Goal: Task Accomplishment & Management: Complete application form

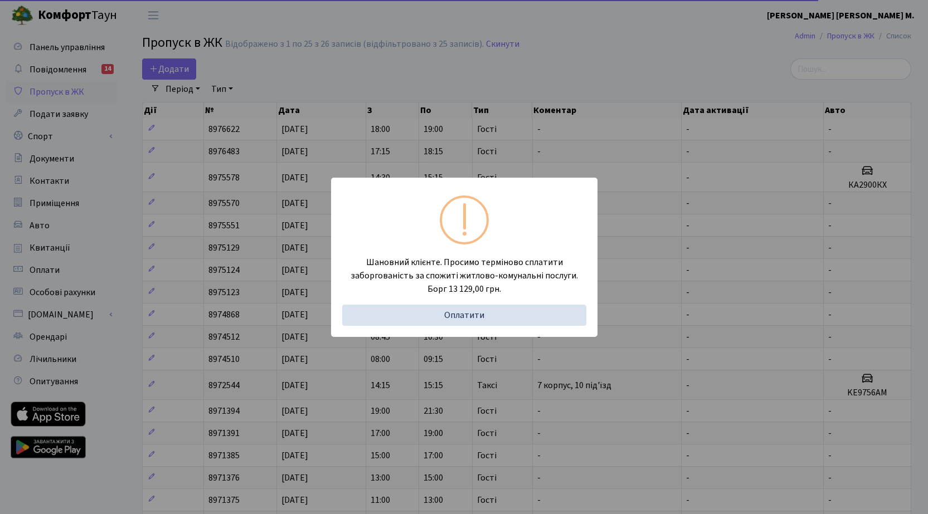
select select "25"
click at [171, 66] on div "Шановний клієнте. Просимо терміново сплатити заборгованість за спожиті житлово-…" at bounding box center [464, 257] width 928 height 514
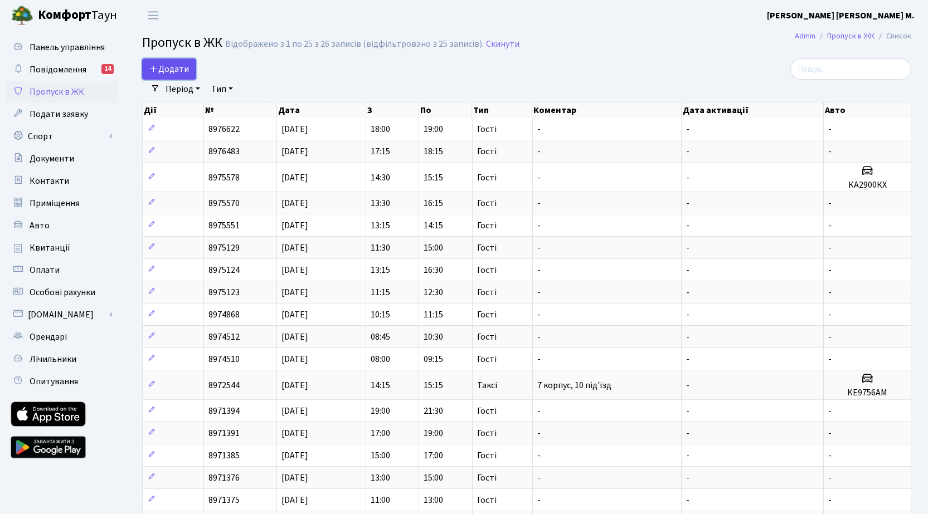
click at [172, 67] on span "Додати" at bounding box center [169, 69] width 40 height 12
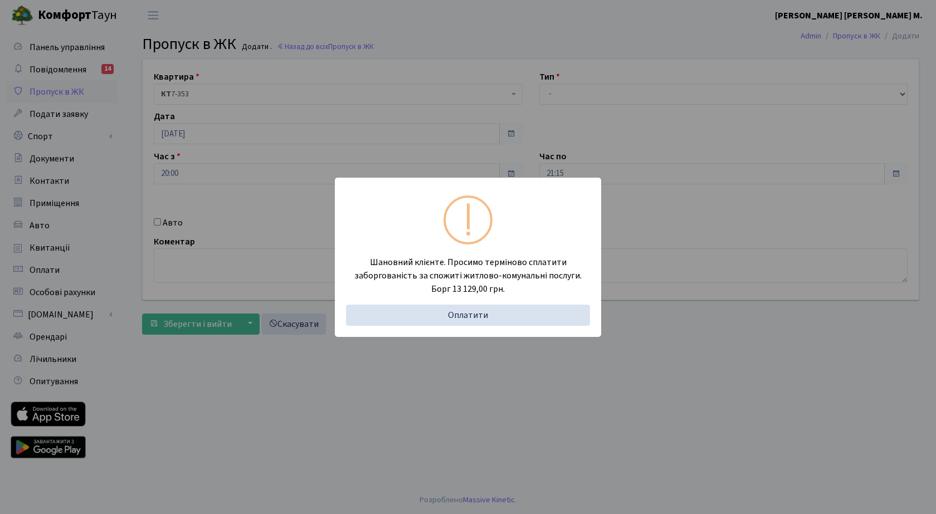
drag, startPoint x: 476, startPoint y: 425, endPoint x: 640, endPoint y: 174, distance: 299.9
click at [481, 410] on div "Шановний клієнте. Просимо терміново сплатити заборгованість за спожиті житлово-…" at bounding box center [468, 257] width 936 height 514
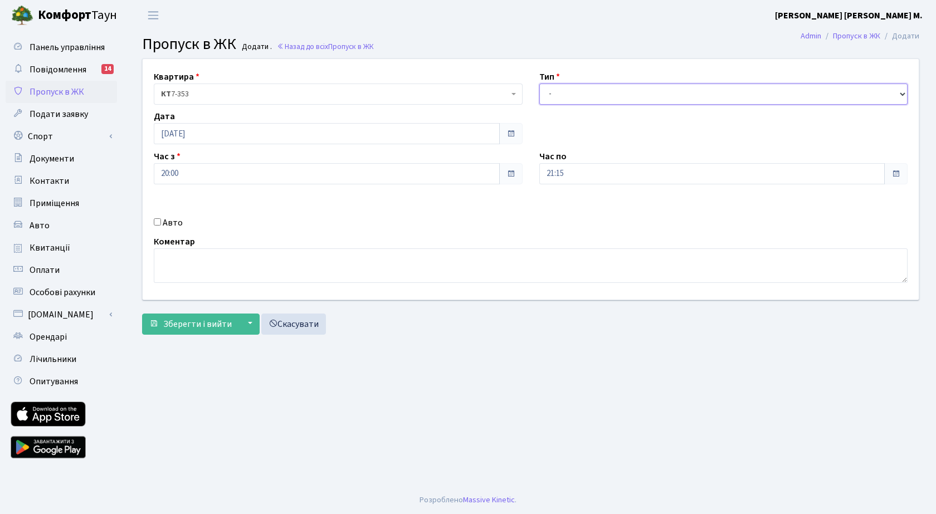
click at [657, 99] on select "- Доставка Таксі Гості Сервіс" at bounding box center [723, 94] width 369 height 21
select select "3"
click at [539, 84] on select "- Доставка Таксі Гості Сервіс" at bounding box center [723, 94] width 369 height 21
click at [188, 324] on span "Зберегти і вийти" at bounding box center [197, 324] width 69 height 12
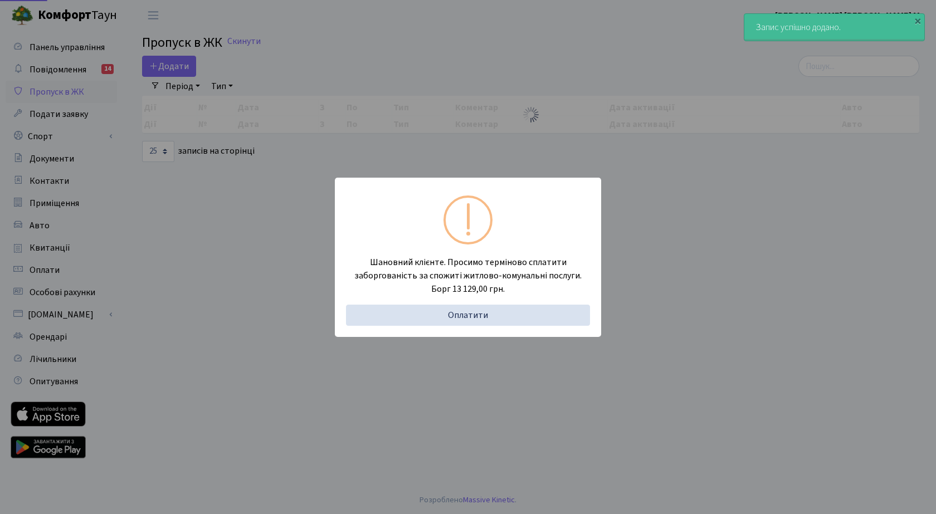
select select "25"
